Goal: Task Accomplishment & Management: Complete application form

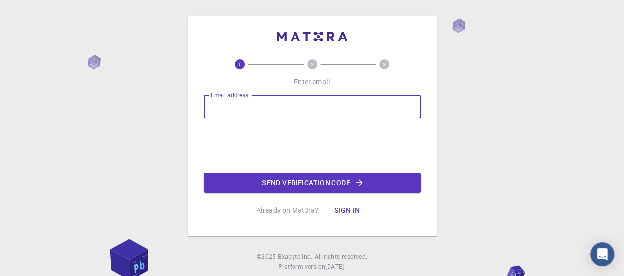
click at [249, 109] on input "Email address" at bounding box center [312, 107] width 217 height 24
type input "[EMAIL_ADDRESS][DOMAIN_NAME]"
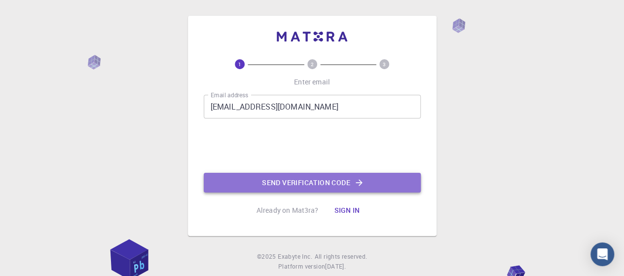
click at [299, 179] on button "Send verification code" at bounding box center [312, 183] width 217 height 20
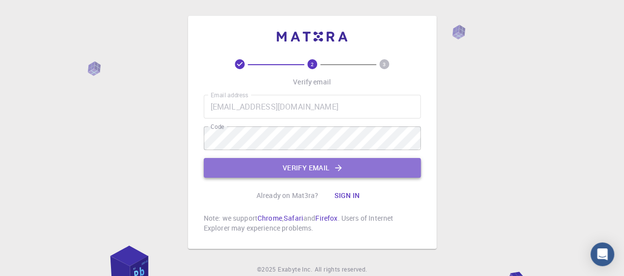
click at [366, 167] on button "Verify email" at bounding box center [312, 168] width 217 height 20
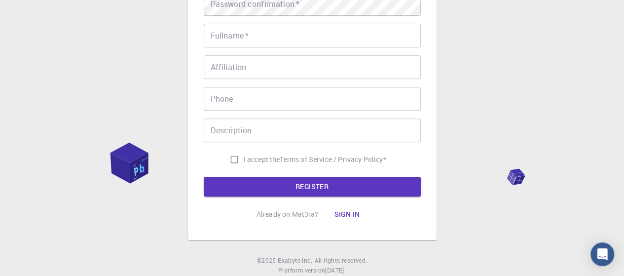
scroll to position [49, 0]
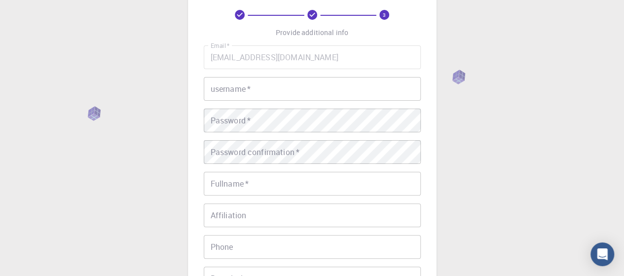
click at [291, 88] on input "username   *" at bounding box center [312, 89] width 217 height 24
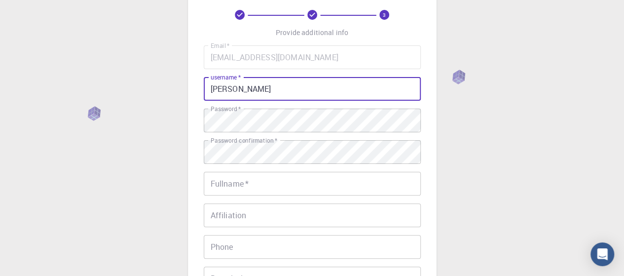
click at [257, 89] on input "[PERSON_NAME]" at bounding box center [312, 89] width 217 height 24
type input "SDSUV"
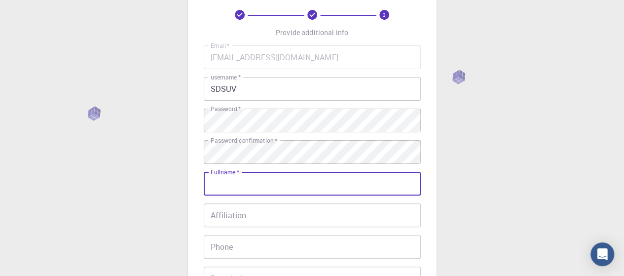
click at [256, 186] on input "Fullname   *" at bounding box center [312, 184] width 217 height 24
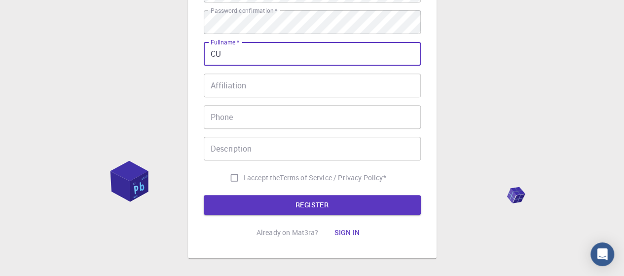
scroll to position [186, 0]
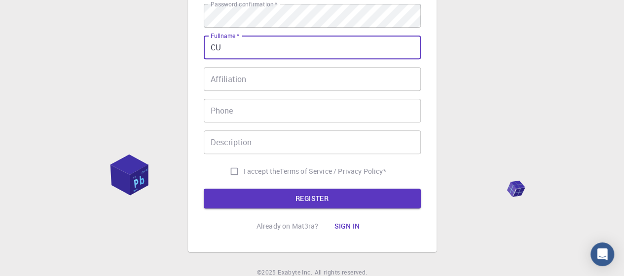
type input "CU"
click at [233, 171] on input "I accept the Terms of Service / Privacy Policy *" at bounding box center [234, 171] width 19 height 19
checkbox input "true"
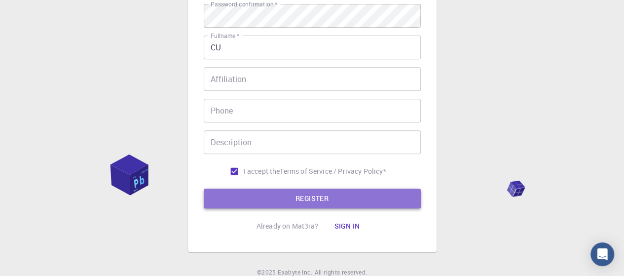
click at [283, 194] on button "REGISTER" at bounding box center [312, 199] width 217 height 20
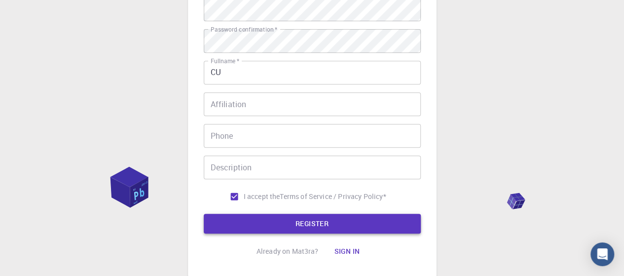
scroll to position [210, 0]
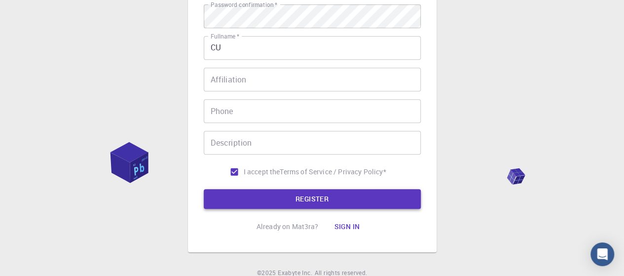
click at [283, 194] on button "REGISTER" at bounding box center [312, 199] width 217 height 20
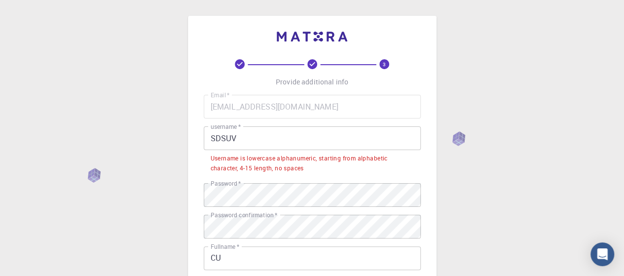
scroll to position [0, 0]
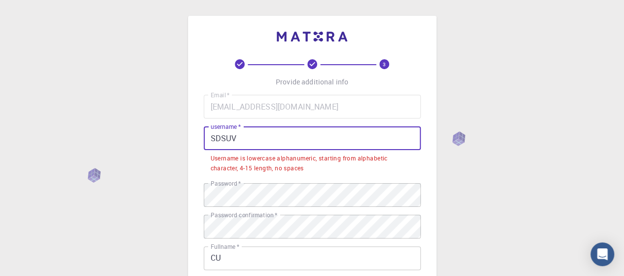
drag, startPoint x: 278, startPoint y: 129, endPoint x: 197, endPoint y: 141, distance: 82.3
click at [202, 142] on div "3 Provide additional info Email   * [EMAIL_ADDRESS][DOMAIN_NAME] Email   * user…" at bounding box center [312, 239] width 249 height 447
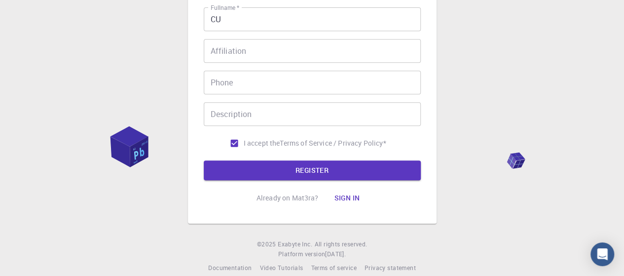
scroll to position [227, 0]
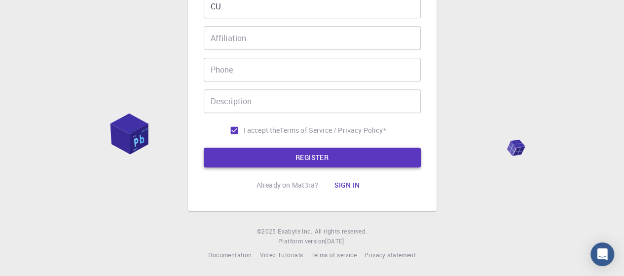
type input "sdsuv"
click at [322, 156] on button "REGISTER" at bounding box center [312, 158] width 217 height 20
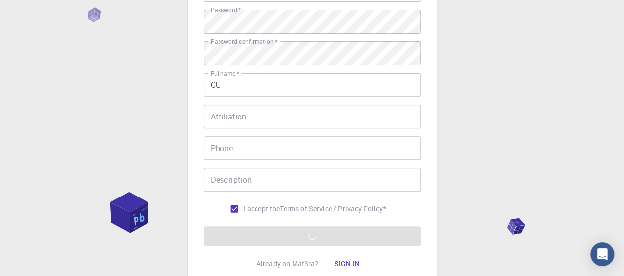
scroll to position [197, 0]
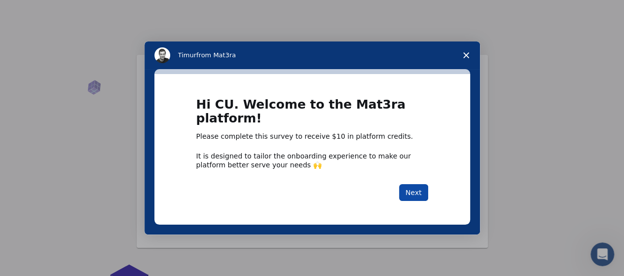
click at [420, 188] on button "Next" at bounding box center [413, 192] width 29 height 17
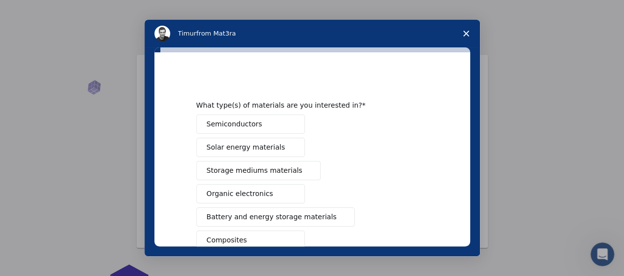
scroll to position [49, 0]
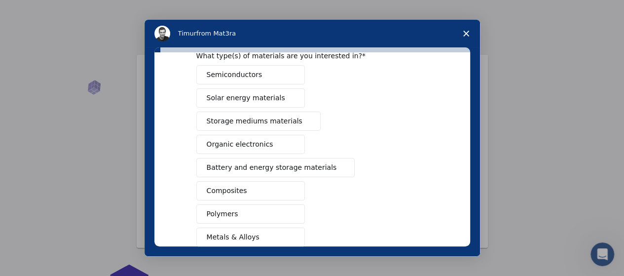
click at [231, 189] on span "Composites" at bounding box center [227, 191] width 40 height 10
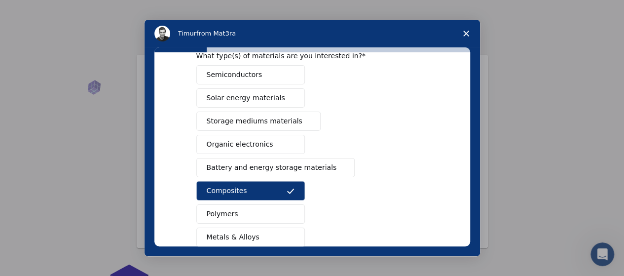
scroll to position [0, 0]
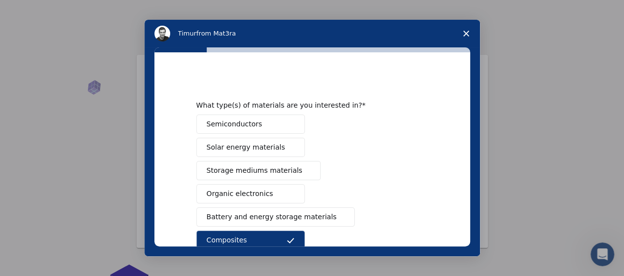
click at [231, 121] on span "Semiconductors" at bounding box center [235, 124] width 56 height 10
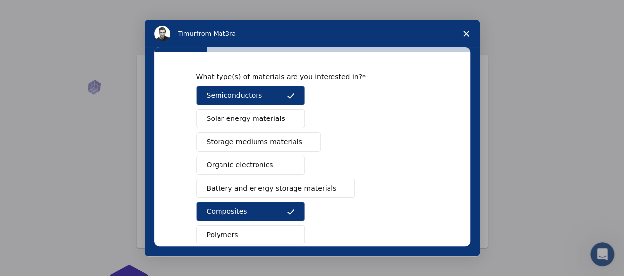
scroll to position [49, 0]
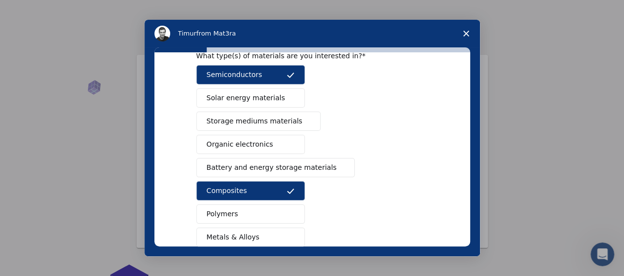
click at [252, 119] on span "Storage mediums materials" at bounding box center [255, 121] width 96 height 10
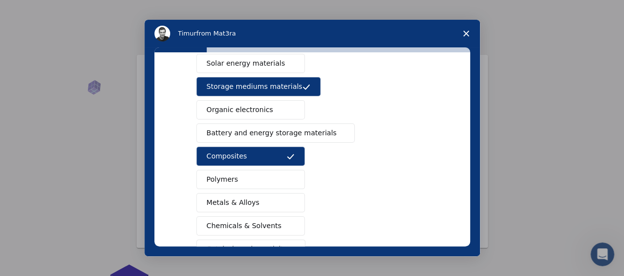
scroll to position [99, 0]
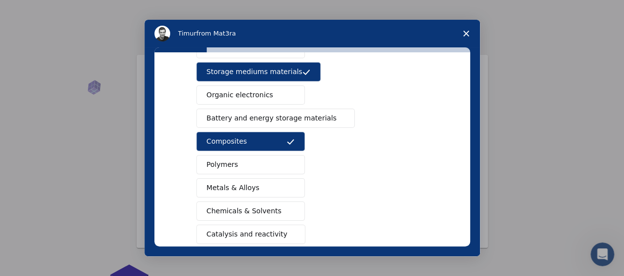
click at [253, 183] on button "Metals & Alloys" at bounding box center [250, 187] width 109 height 19
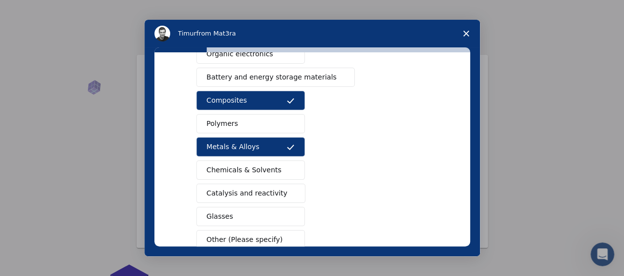
scroll to position [196, 0]
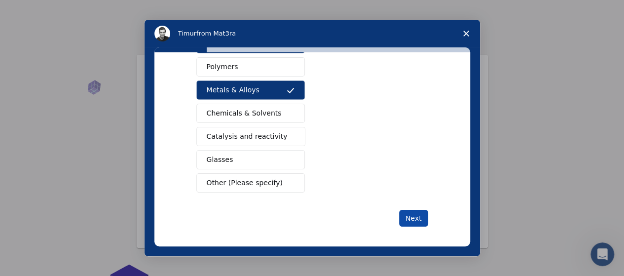
click at [407, 215] on button "Next" at bounding box center [413, 218] width 29 height 17
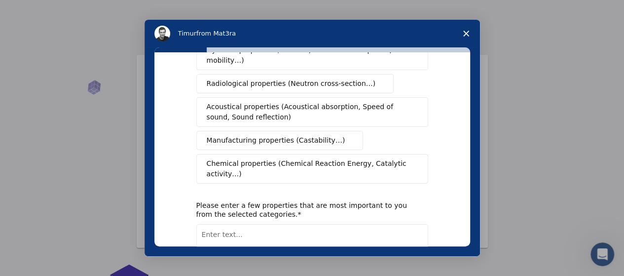
scroll to position [0, 0]
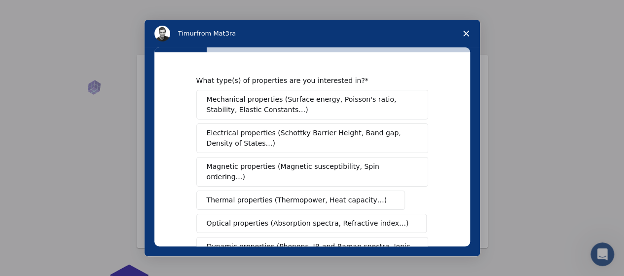
click at [335, 148] on button "Electrical properties (Schottky Barrier Height, Band gap, Density of States…)" at bounding box center [312, 138] width 232 height 30
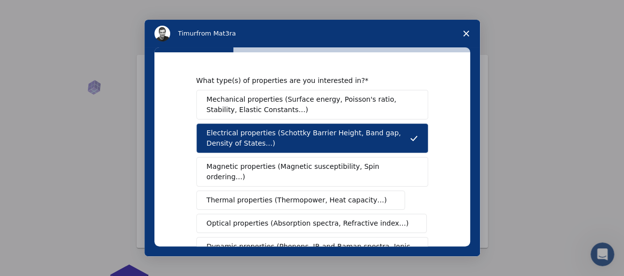
click at [331, 116] on button "Mechanical properties (Surface energy, Poisson's ratio, Stability, Elastic Cons…" at bounding box center [312, 105] width 232 height 30
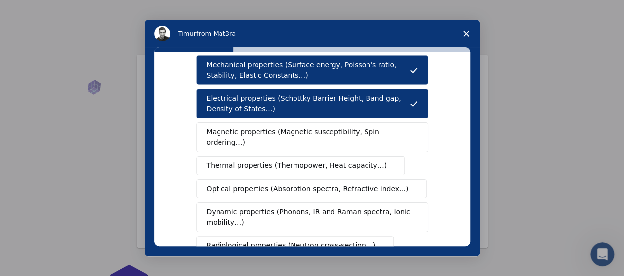
scroll to position [49, 0]
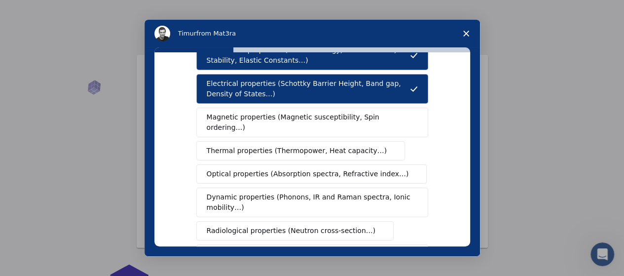
click at [331, 164] on button "Optical properties (Absorption spectra, Refractive index…)" at bounding box center [311, 173] width 231 height 19
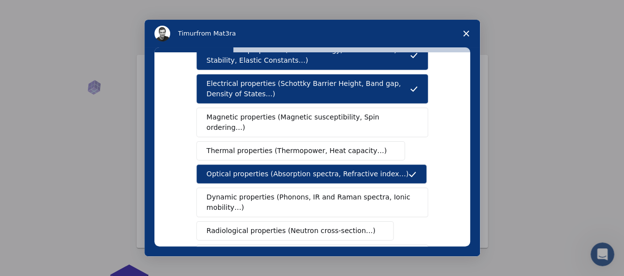
click at [331, 192] on span "Dynamic properties (Phonons, IR and Raman spectra, Ionic mobility…)" at bounding box center [309, 202] width 205 height 21
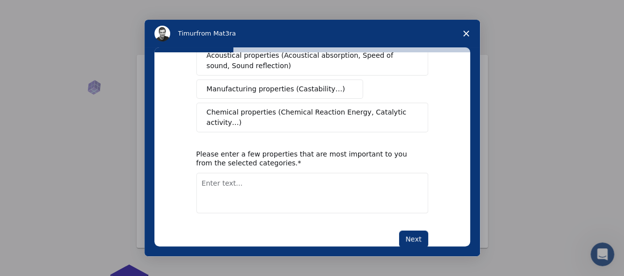
scroll to position [248, 0]
click at [413, 230] on button "Next" at bounding box center [413, 238] width 29 height 17
click at [280, 173] on textarea "Enter text..." at bounding box center [312, 193] width 232 height 40
type textarea "electrical, optical, tranport, structural"
click at [417, 230] on button "Next" at bounding box center [413, 238] width 29 height 17
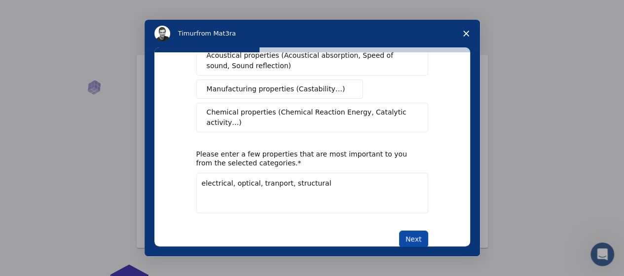
scroll to position [0, 0]
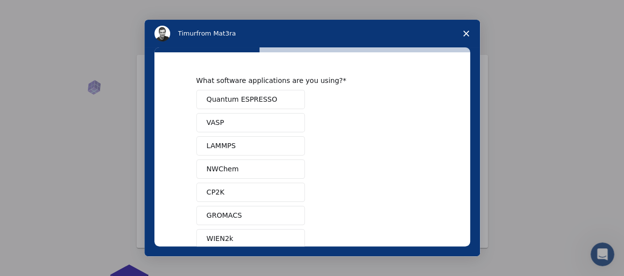
click at [282, 95] on button "Quantum ESPRESSO" at bounding box center [250, 99] width 109 height 19
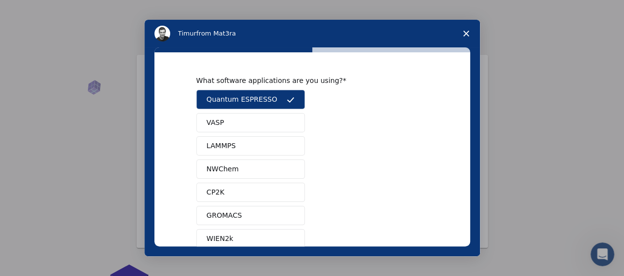
click at [249, 112] on div "Quantum ESPRESSO VASP LAMMPS NWChem CP2K GROMACS WIEN2k Your Python scripts Mac…" at bounding box center [312, 204] width 232 height 228
click at [203, 115] on button "VASP" at bounding box center [250, 122] width 109 height 19
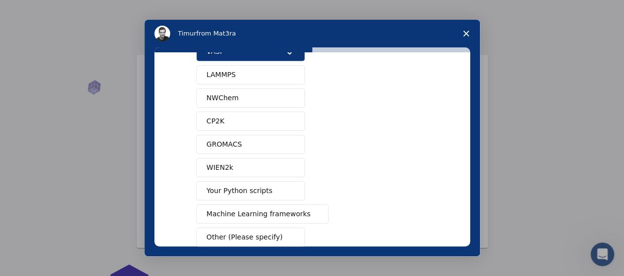
scroll to position [49, 0]
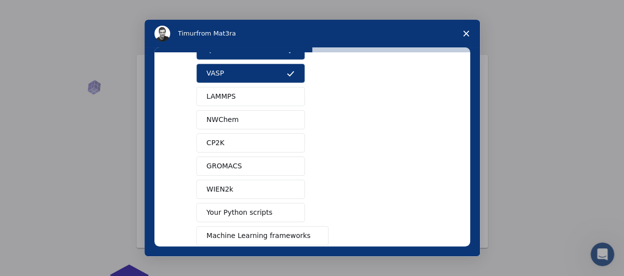
click at [221, 96] on span "LAMMPS" at bounding box center [221, 96] width 29 height 10
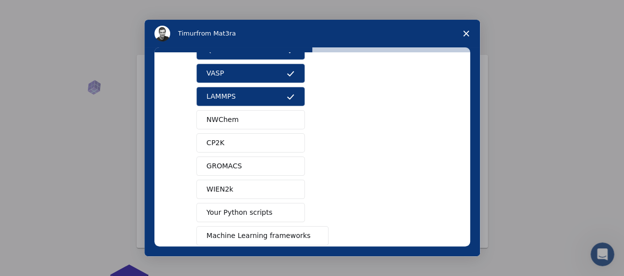
click at [222, 172] on button "GROMACS" at bounding box center [250, 165] width 109 height 19
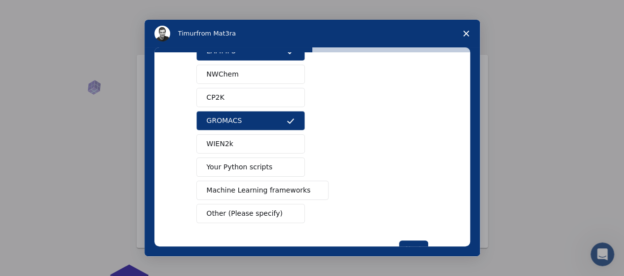
scroll to position [126, 0]
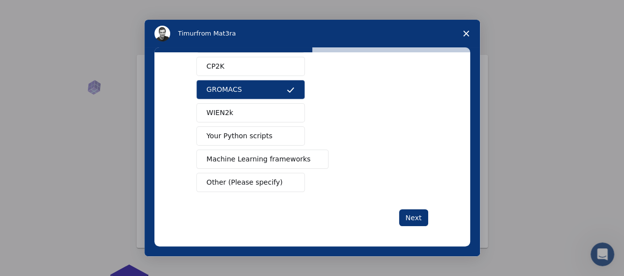
click at [385, 210] on div "Next" at bounding box center [312, 217] width 232 height 17
click at [410, 209] on button "Next" at bounding box center [413, 217] width 29 height 17
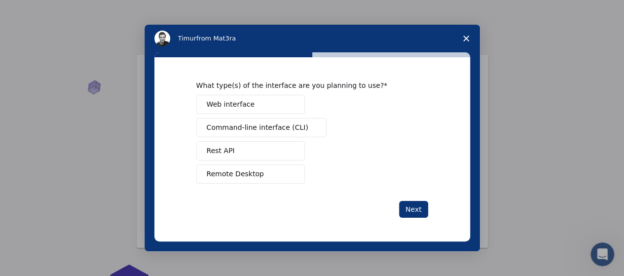
click at [245, 173] on span "Remote Desktop" at bounding box center [235, 174] width 57 height 10
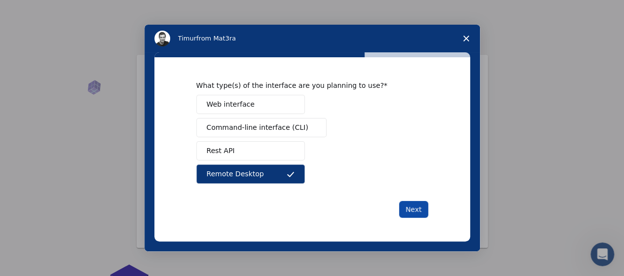
click at [417, 206] on button "Next" at bounding box center [413, 209] width 29 height 17
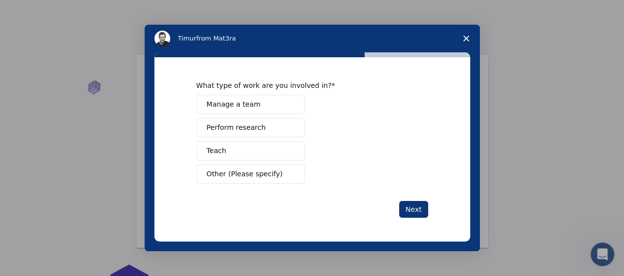
click at [263, 127] on button "Perform research" at bounding box center [250, 127] width 109 height 19
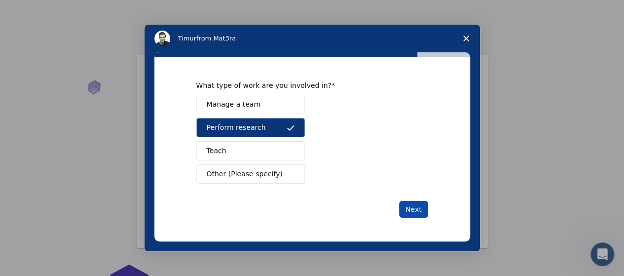
click at [418, 206] on button "Next" at bounding box center [413, 209] width 29 height 17
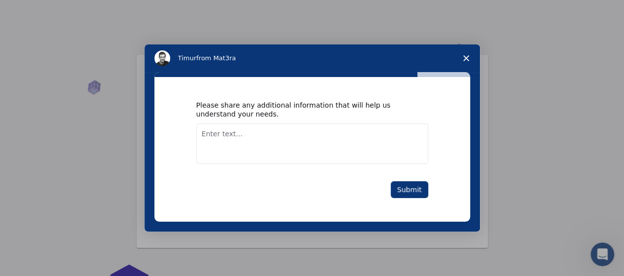
click at [325, 146] on textarea "Enter text..." at bounding box center [312, 143] width 232 height 40
type textarea "I need platform to do theoretical research more easily"
click at [422, 191] on button "Submit" at bounding box center [410, 189] width 38 height 17
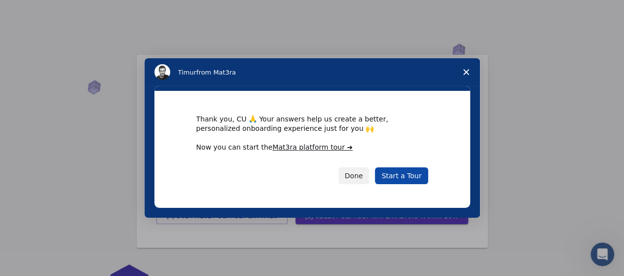
click at [399, 170] on link "Start a Tour" at bounding box center [401, 175] width 53 height 17
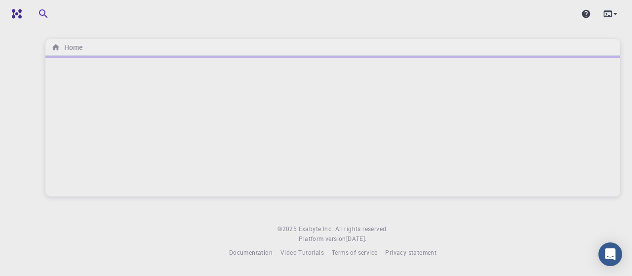
click at [86, 209] on div "Home © 2025 Exabyte Inc. All rights reserved. Platform version 2025.7.24 . Docu…" at bounding box center [333, 136] width 598 height 273
